Goal: Task Accomplishment & Management: Use online tool/utility

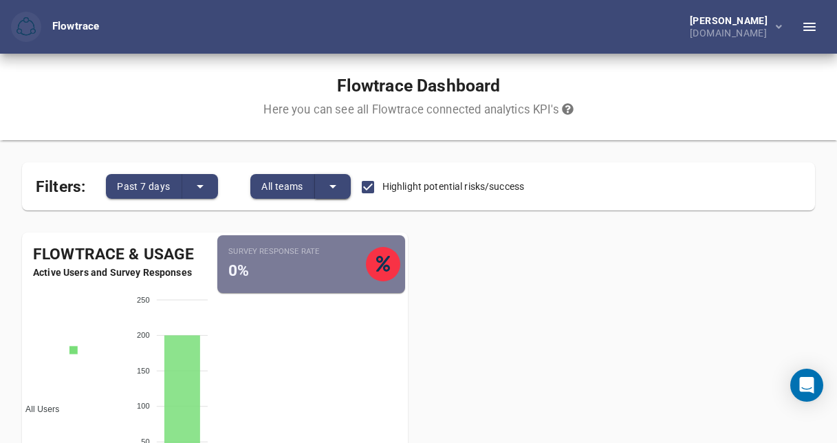
click at [318, 193] on button "split button" at bounding box center [333, 186] width 36 height 25
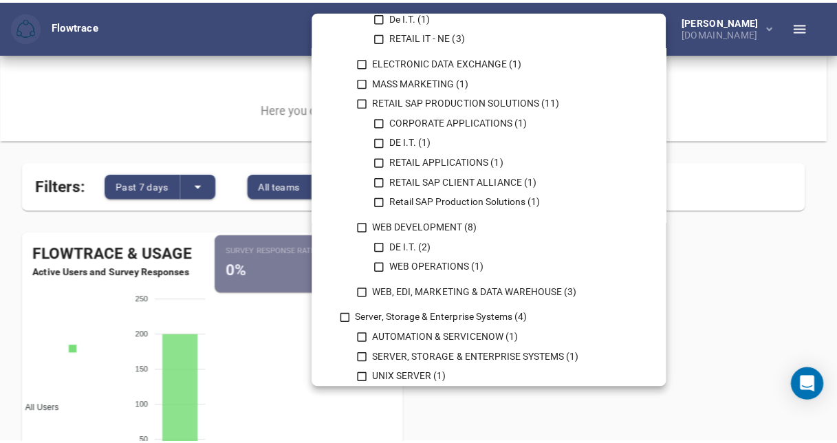
scroll to position [1100, 0]
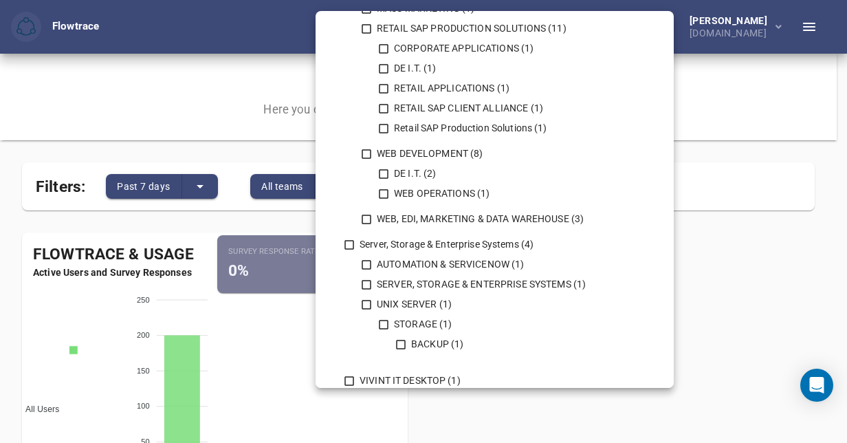
click at [128, 124] on div at bounding box center [423, 221] width 847 height 443
